Goal: Transaction & Acquisition: Book appointment/travel/reservation

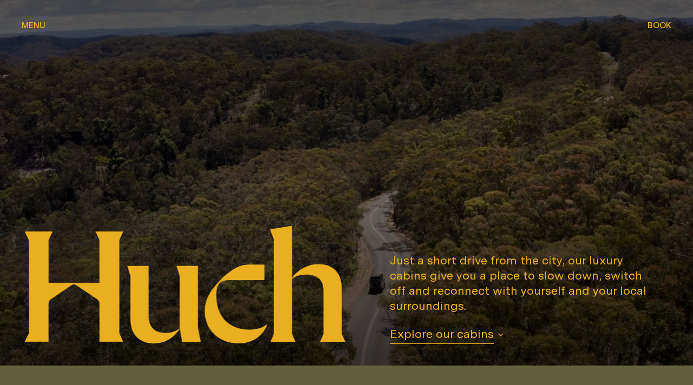
click at [656, 24] on span "Book" at bounding box center [659, 25] width 24 height 8
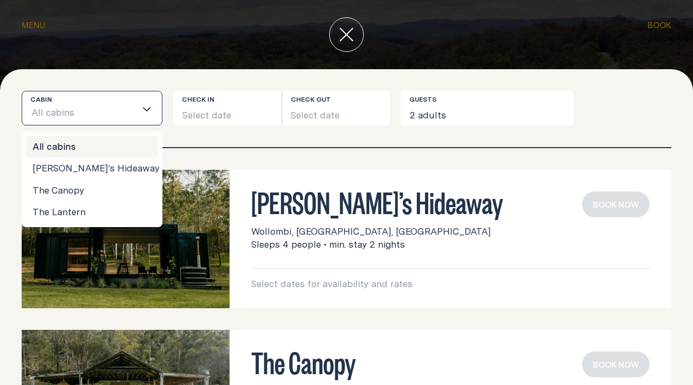
click at [137, 101] on div "Loading..." at bounding box center [149, 108] width 26 height 34
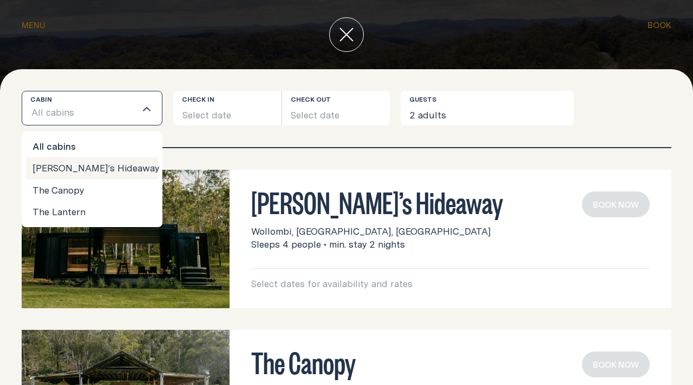
click at [74, 166] on li "[PERSON_NAME]’s Hideaway" at bounding box center [92, 168] width 132 height 22
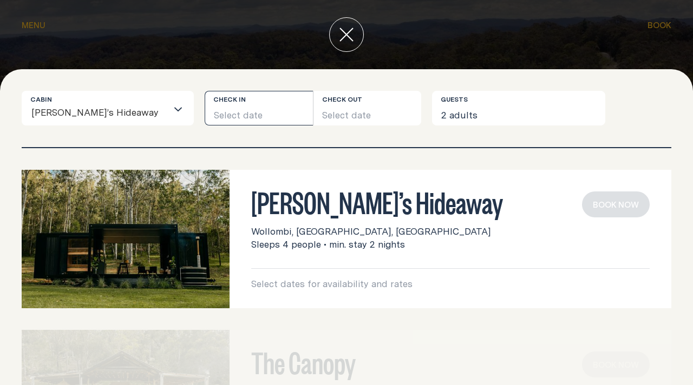
click at [236, 115] on button "Select date" at bounding box center [259, 108] width 108 height 35
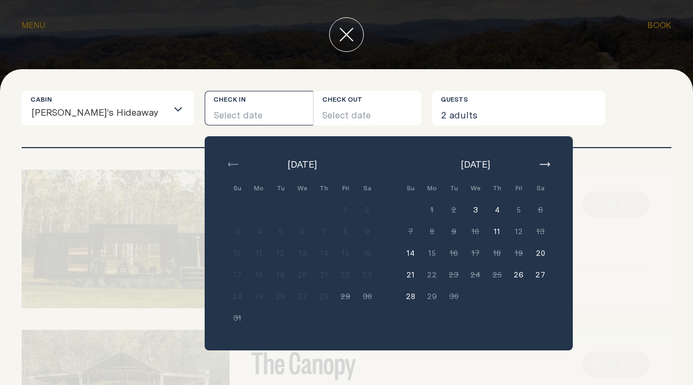
click at [159, 107] on input "Search for option" at bounding box center [163, 113] width 8 height 23
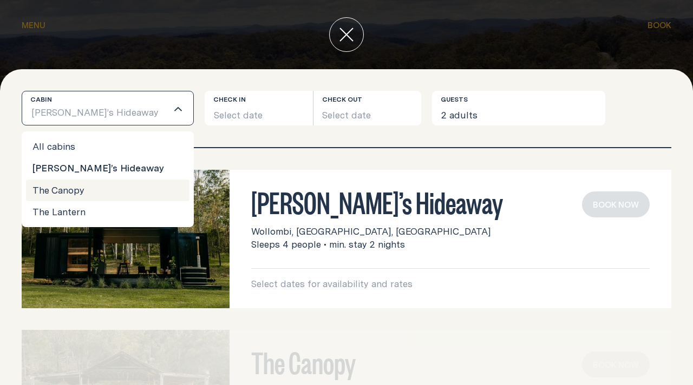
click at [95, 190] on li "The Canopy" at bounding box center [107, 191] width 163 height 22
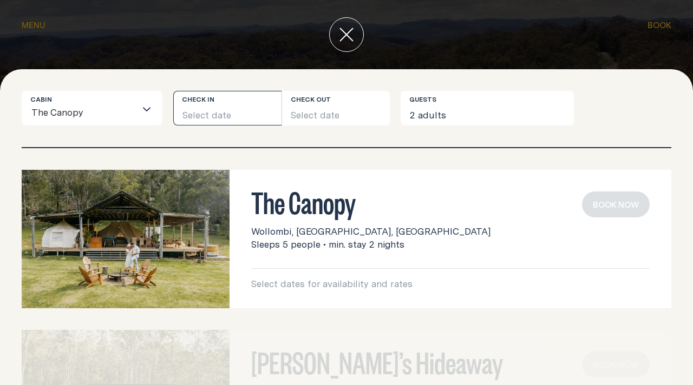
click at [235, 114] on button "Select date" at bounding box center [227, 108] width 108 height 35
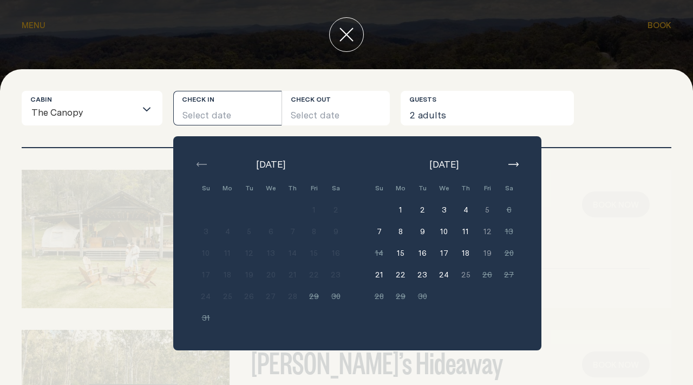
click at [129, 110] on input "Search for option" at bounding box center [110, 113] width 52 height 23
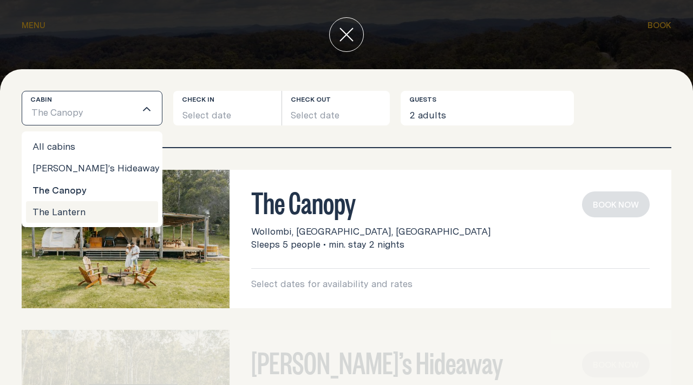
click at [89, 216] on li "The Lantern" at bounding box center [92, 212] width 132 height 22
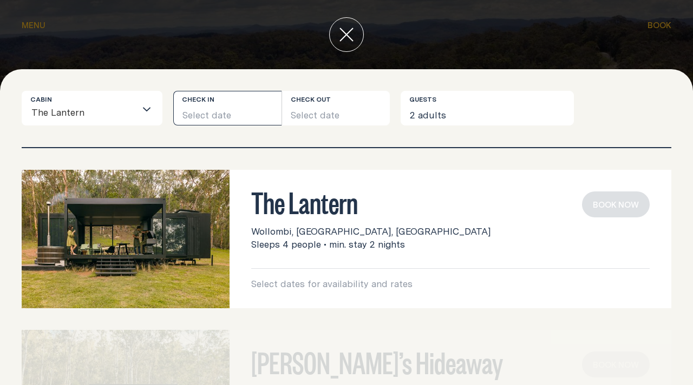
click at [235, 117] on button "Select date" at bounding box center [227, 108] width 108 height 35
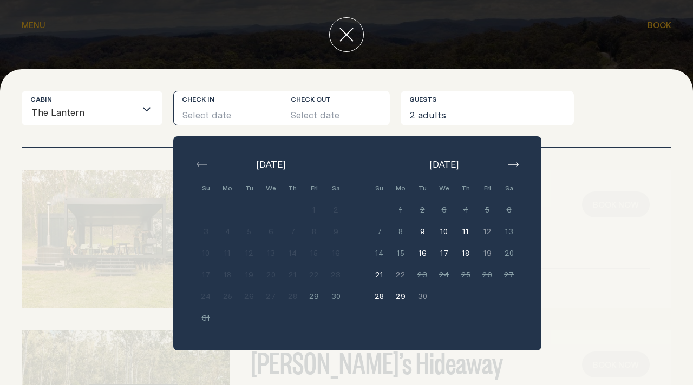
click at [603, 233] on div "The Lantern Wollombi, [GEOGRAPHIC_DATA], [GEOGRAPHIC_DATA] Sleeps 4 people • mi…" at bounding box center [346, 239] width 649 height 139
